Goal: Task Accomplishment & Management: Manage account settings

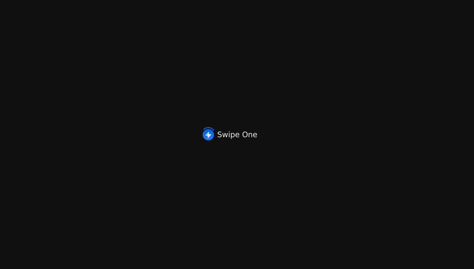
click at [212, 24] on div "Swipe One" at bounding box center [237, 134] width 474 height 269
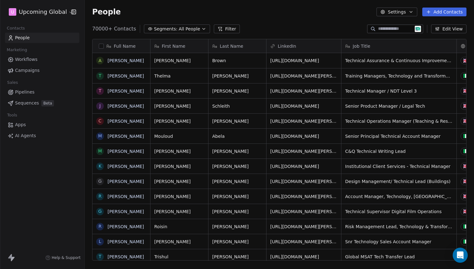
scroll to position [5, 5]
click at [436, 12] on button "Add Contacts" at bounding box center [444, 12] width 44 height 9
click at [437, 32] on span "Import from CSV" at bounding box center [443, 35] width 36 height 7
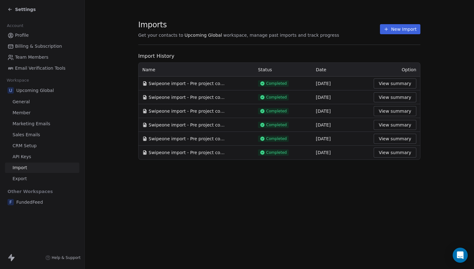
click at [402, 32] on button "New Import" at bounding box center [400, 29] width 40 height 10
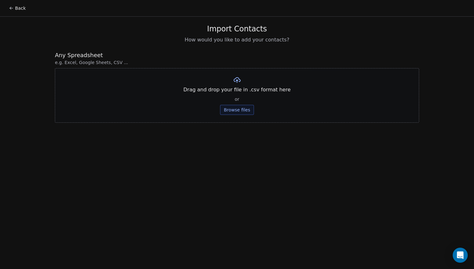
click at [237, 104] on div "Drag and drop your file in .csv format here or Browse files" at bounding box center [237, 95] width 364 height 55
click at [232, 108] on button "Browse files" at bounding box center [237, 110] width 34 height 10
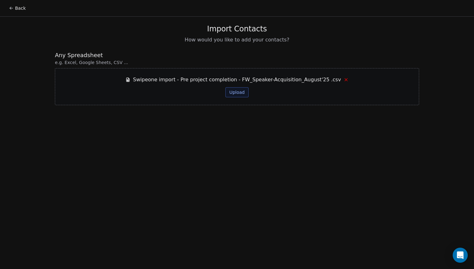
click at [241, 92] on button "Upload" at bounding box center [236, 92] width 23 height 10
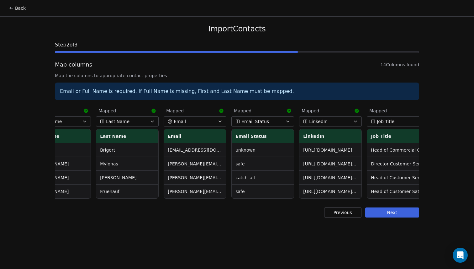
scroll to position [0, 26]
click at [391, 217] on button "Next" at bounding box center [392, 212] width 54 height 10
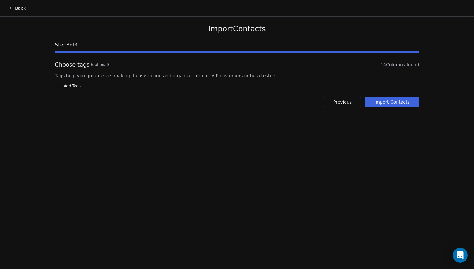
click at [404, 102] on button "Import Contacts" at bounding box center [392, 102] width 54 height 10
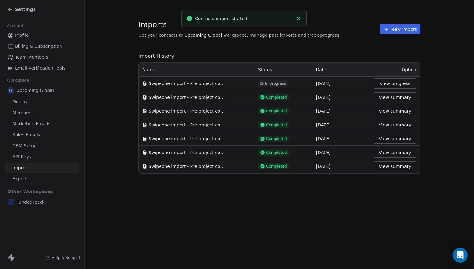
click at [297, 15] on button "Close toast" at bounding box center [298, 18] width 8 height 8
click at [404, 84] on button "View summary" at bounding box center [395, 83] width 43 height 10
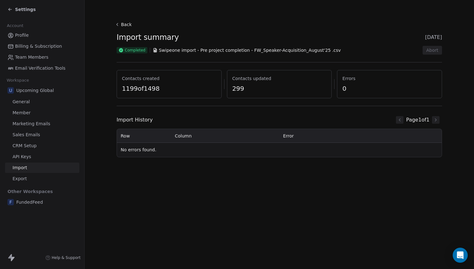
click at [16, 8] on span "Settings" at bounding box center [25, 9] width 21 height 6
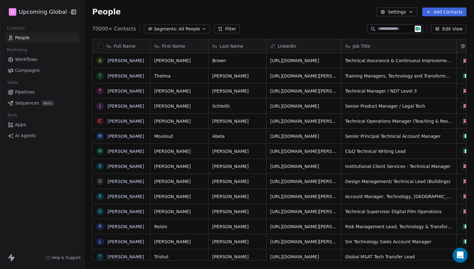
scroll to position [232, 385]
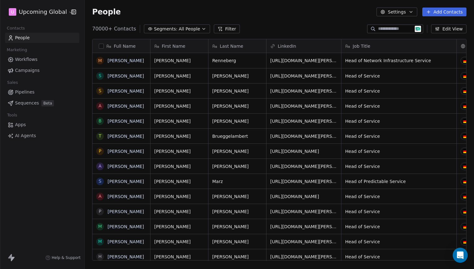
click at [218, 29] on button "Filter" at bounding box center [227, 28] width 26 height 9
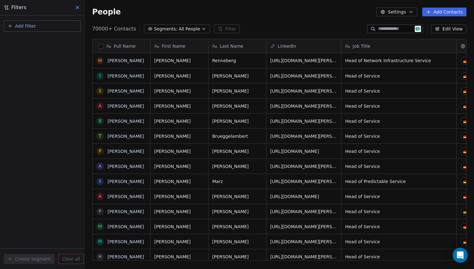
click at [29, 24] on span "Add Filter" at bounding box center [25, 26] width 21 height 7
click at [38, 43] on span "Contact properties" at bounding box center [30, 41] width 41 height 7
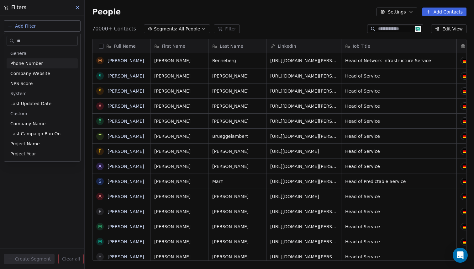
type input "***"
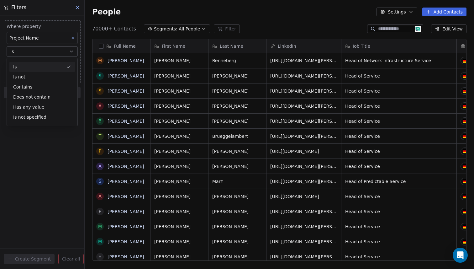
click at [35, 61] on div "Is Is not Contains Does not contain Has any value Is not specified" at bounding box center [42, 92] width 71 height 68
click at [33, 65] on div "Is" at bounding box center [42, 67] width 66 height 10
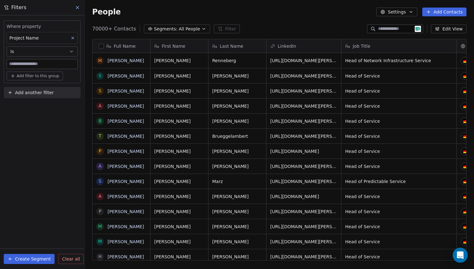
click at [27, 64] on input at bounding box center [42, 63] width 71 height 9
paste input "**********"
type input "**********"
click at [39, 119] on div "**********" at bounding box center [42, 141] width 84 height 253
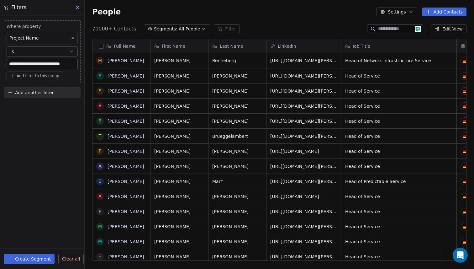
scroll to position [0, 0]
click at [17, 259] on button "Create Segment" at bounding box center [29, 259] width 51 height 10
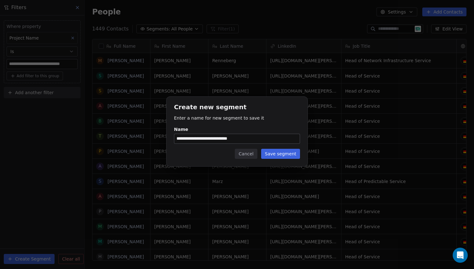
type input "**********"
click at [277, 153] on button "Save segment" at bounding box center [280, 154] width 39 height 10
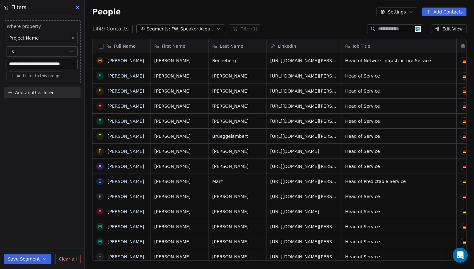
click at [76, 10] on button at bounding box center [77, 7] width 9 height 9
